Goal: Check status

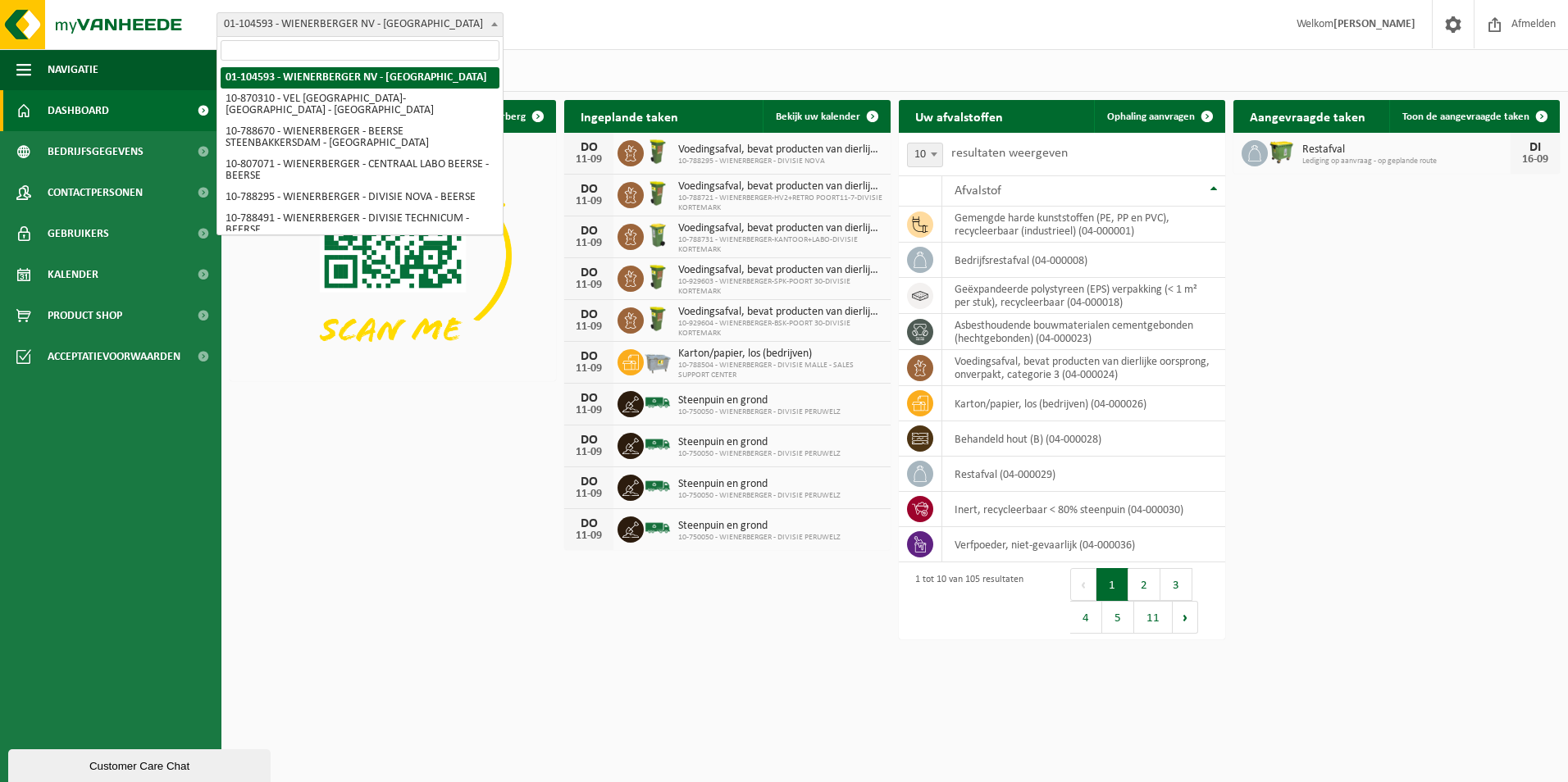
click at [342, 25] on span "01-104593 - WIENERBERGER NV - [GEOGRAPHIC_DATA]" at bounding box center [359, 24] width 285 height 23
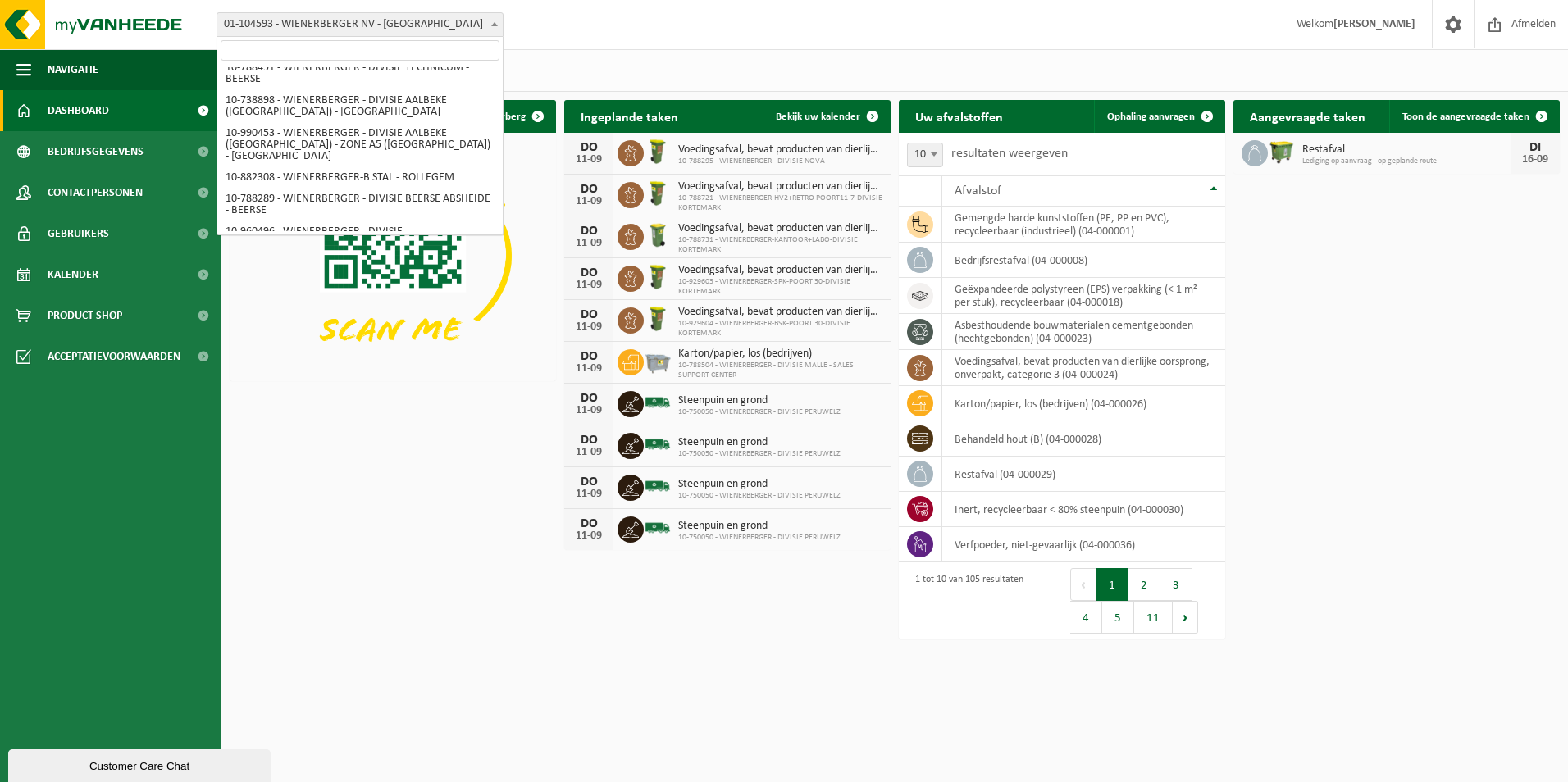
scroll to position [246, 0]
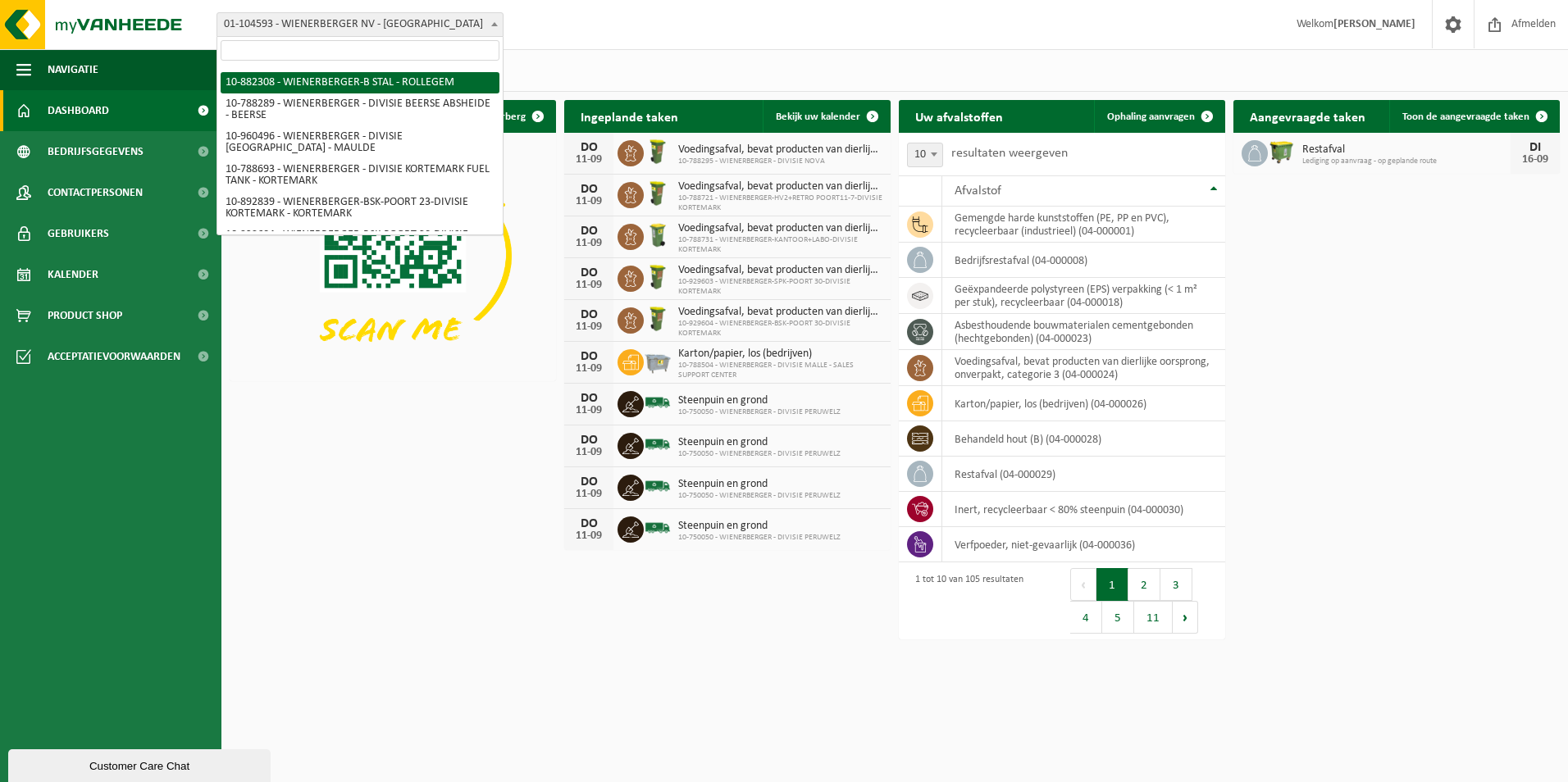
click at [331, 46] on input "search" at bounding box center [360, 50] width 279 height 21
type input "t"
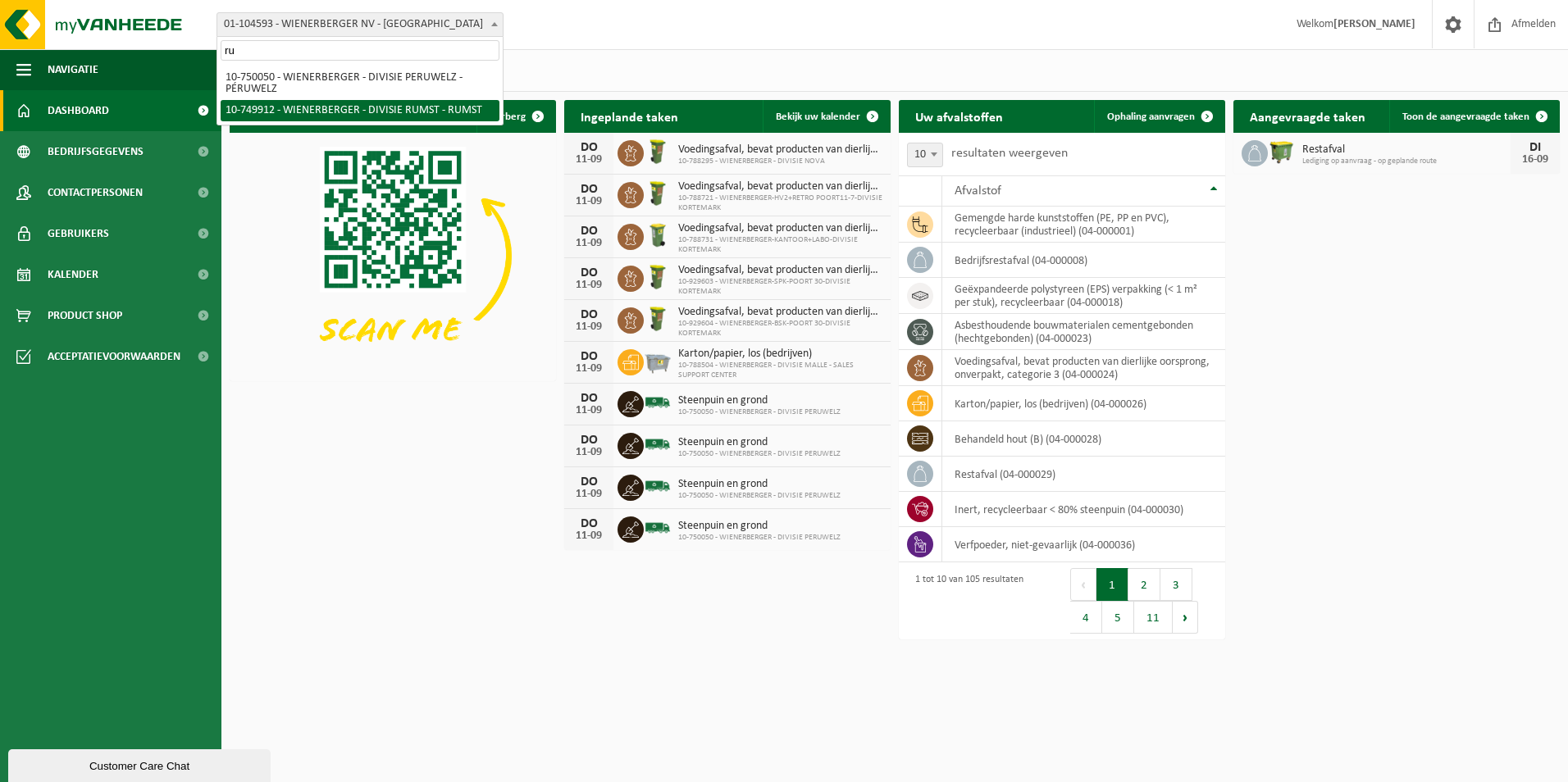
type input "ru"
select select "29118"
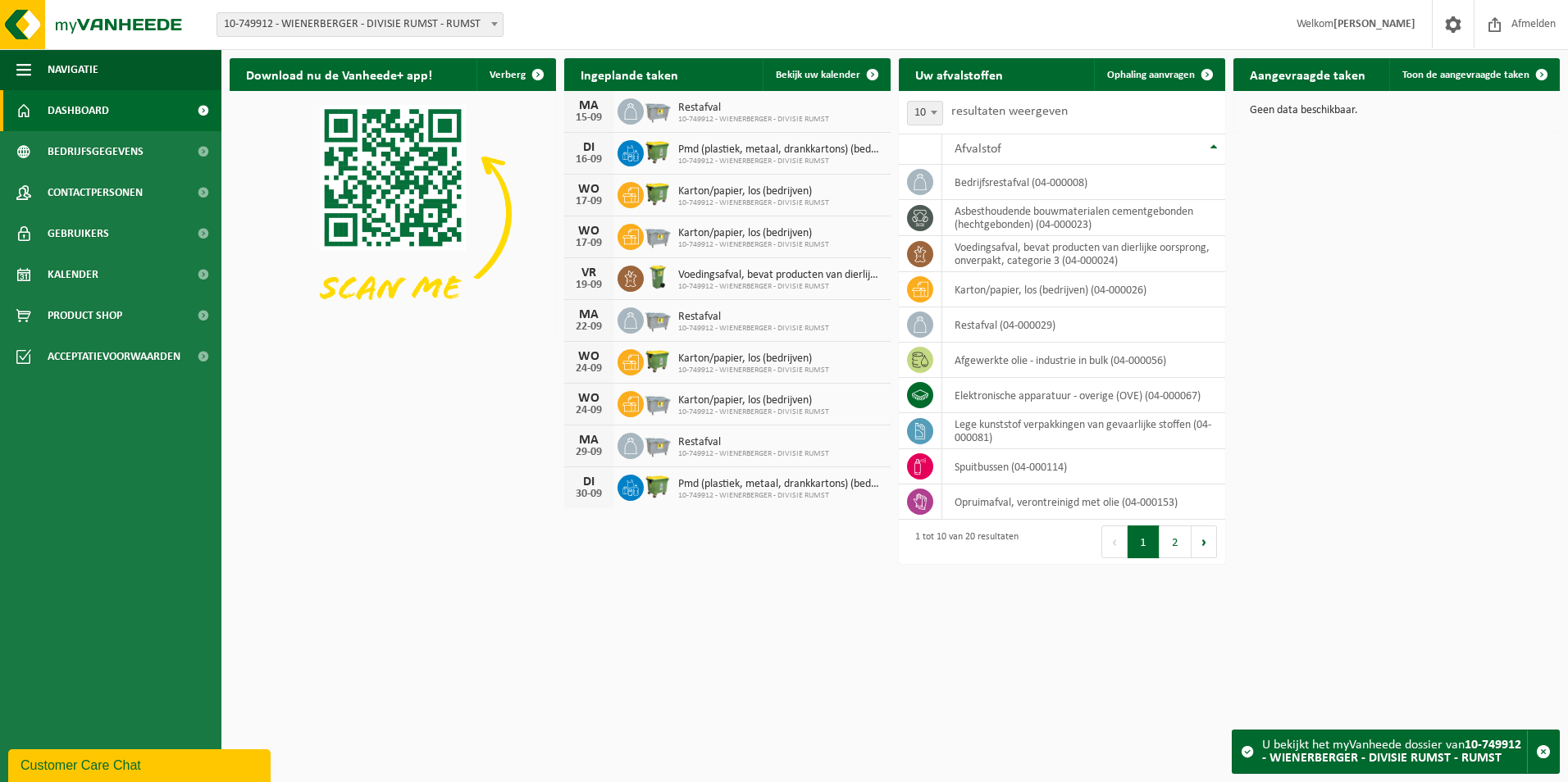
click at [645, 160] on img at bounding box center [658, 152] width 28 height 28
click at [591, 157] on div "16-09" at bounding box center [588, 159] width 33 height 11
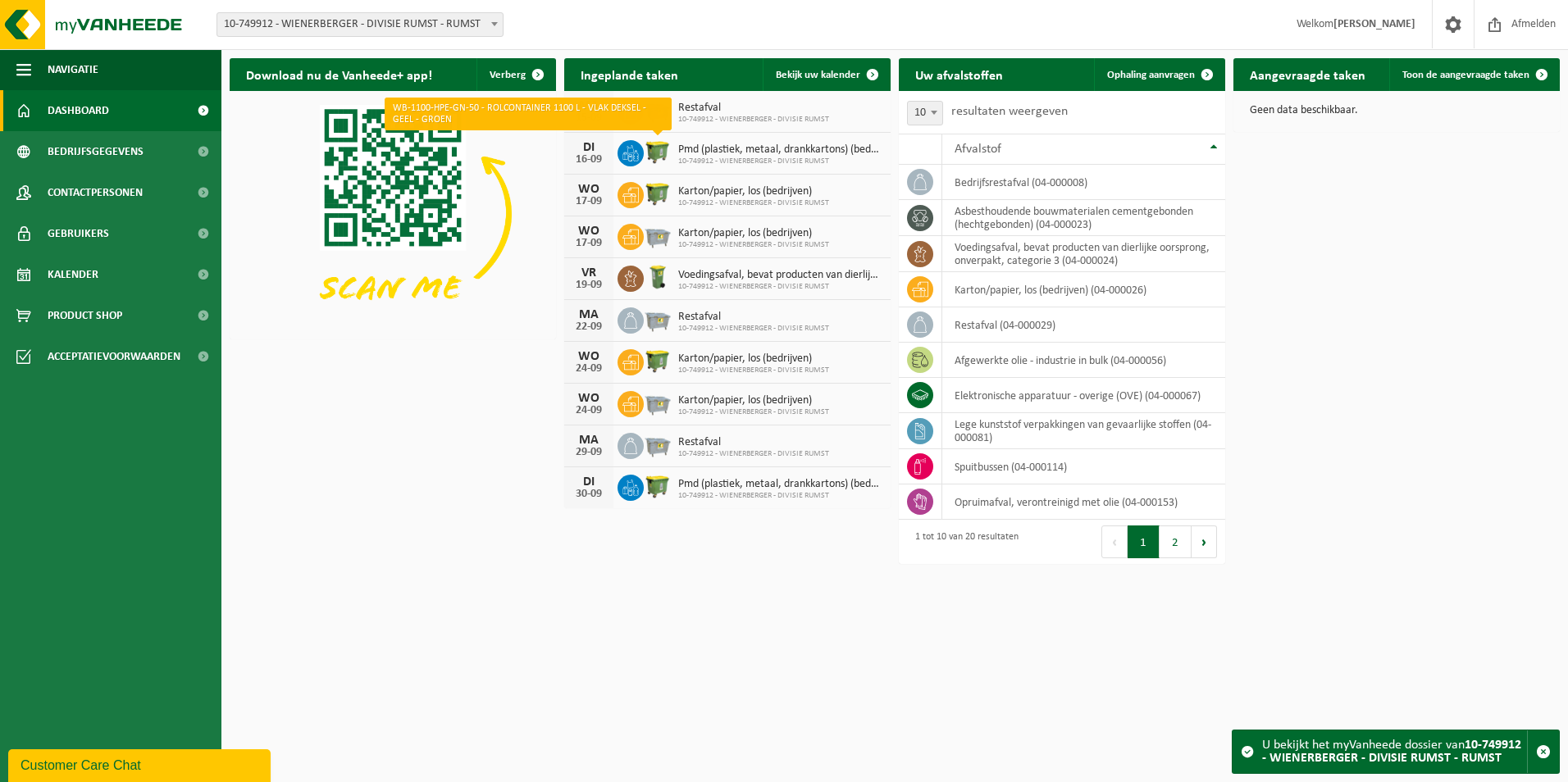
click at [651, 150] on img at bounding box center [658, 152] width 28 height 28
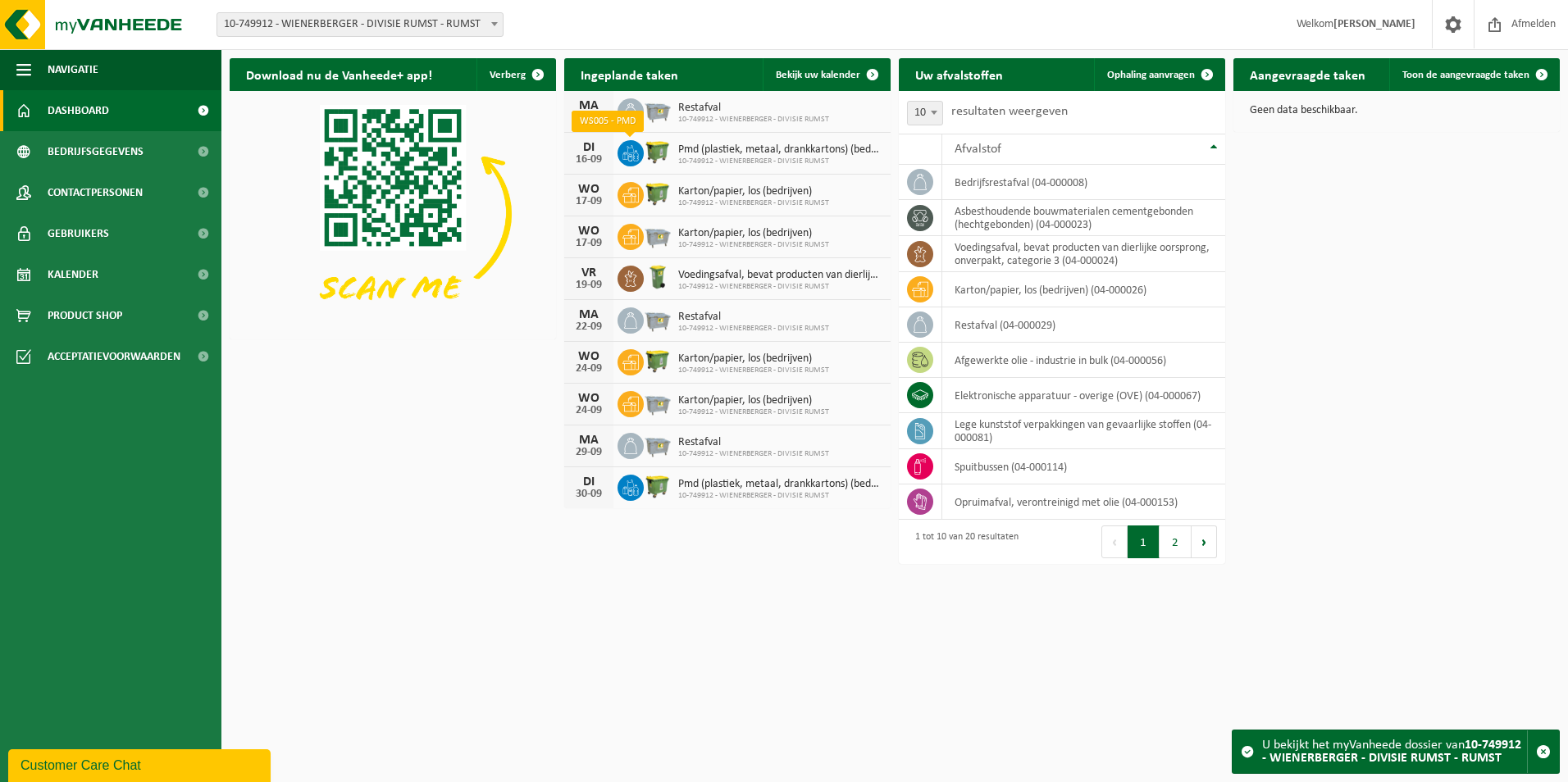
click at [640, 151] on span at bounding box center [631, 153] width 26 height 26
